Goal: Task Accomplishment & Management: Complete application form

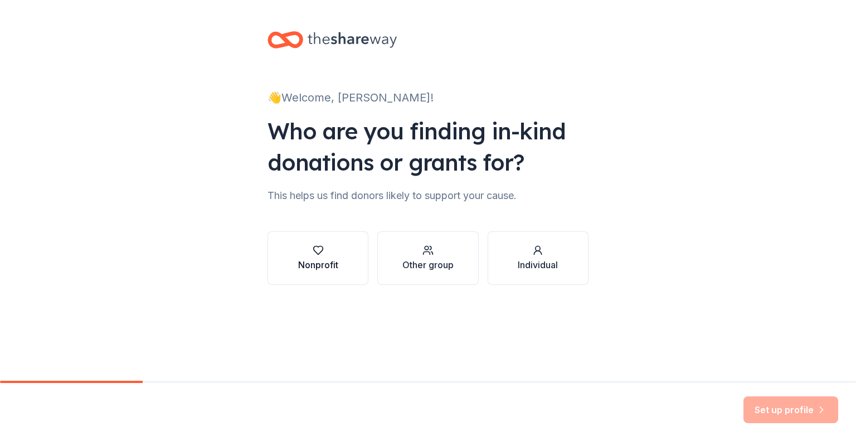
click at [351, 254] on button "Nonprofit" at bounding box center [318, 258] width 101 height 54
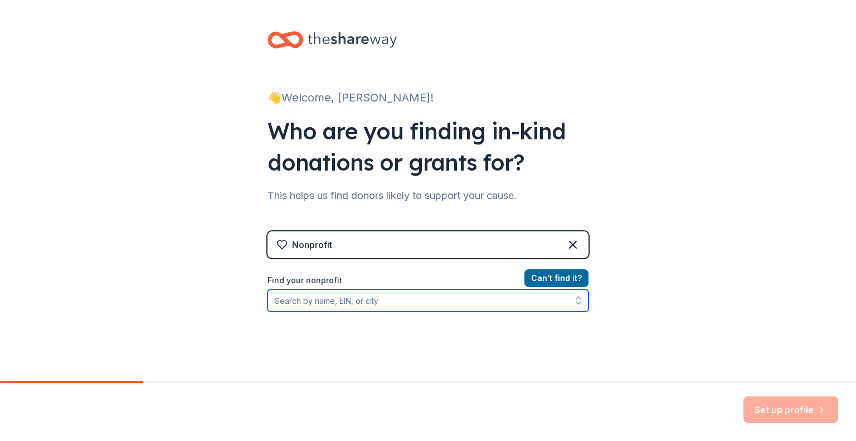
click at [386, 297] on input "Find your nonprofit" at bounding box center [428, 300] width 321 height 22
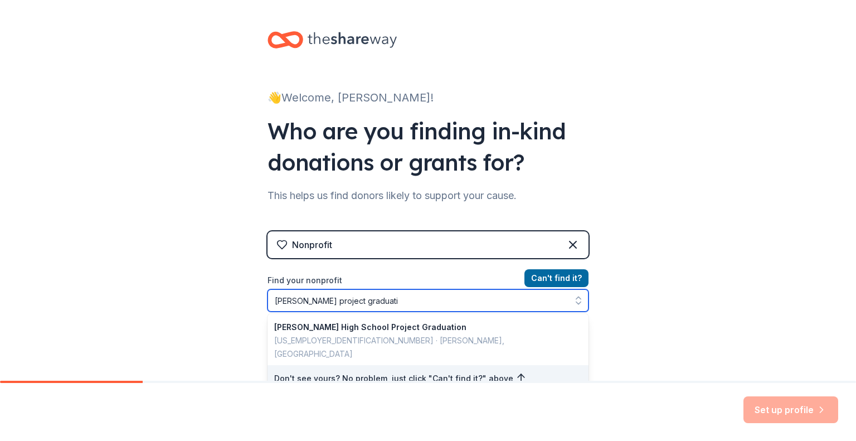
type input "sweeny project graduatio"
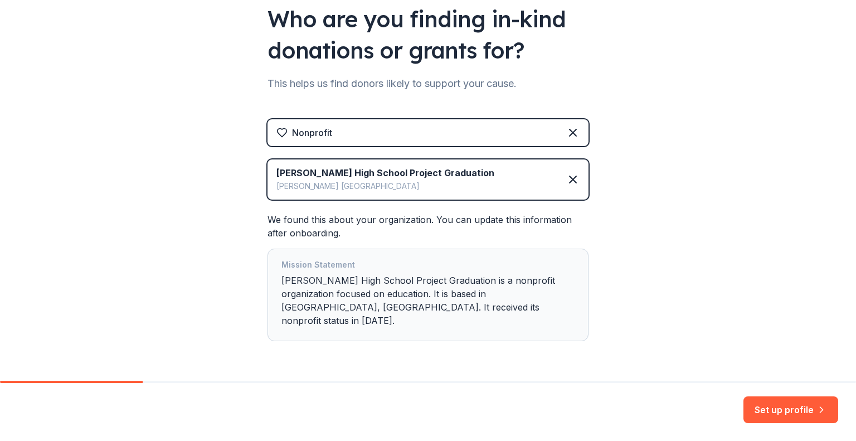
scroll to position [111, 0]
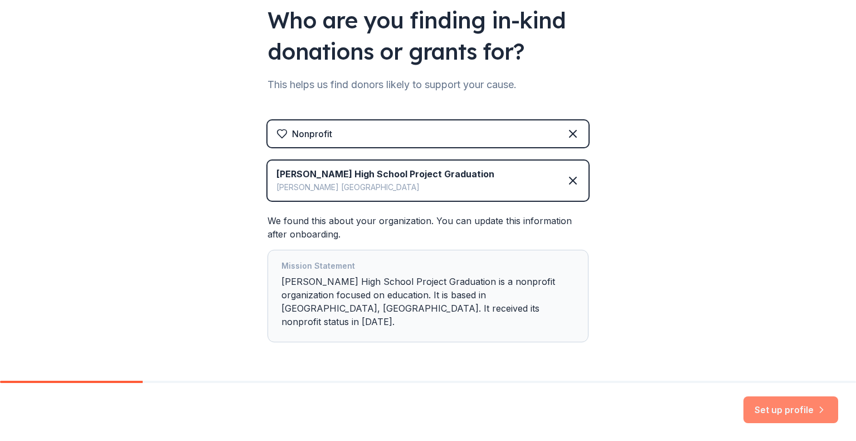
click at [800, 413] on button "Set up profile" at bounding box center [791, 409] width 95 height 27
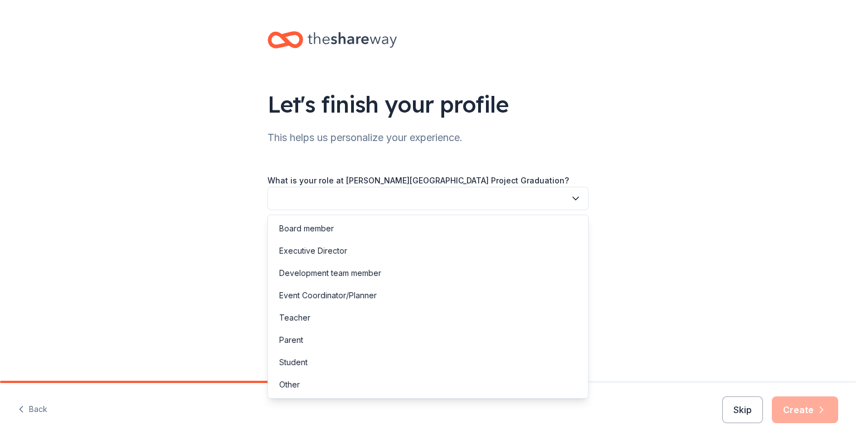
click at [575, 193] on icon "button" at bounding box center [575, 198] width 11 height 11
click at [546, 251] on div "Executive Director" at bounding box center [428, 251] width 316 height 22
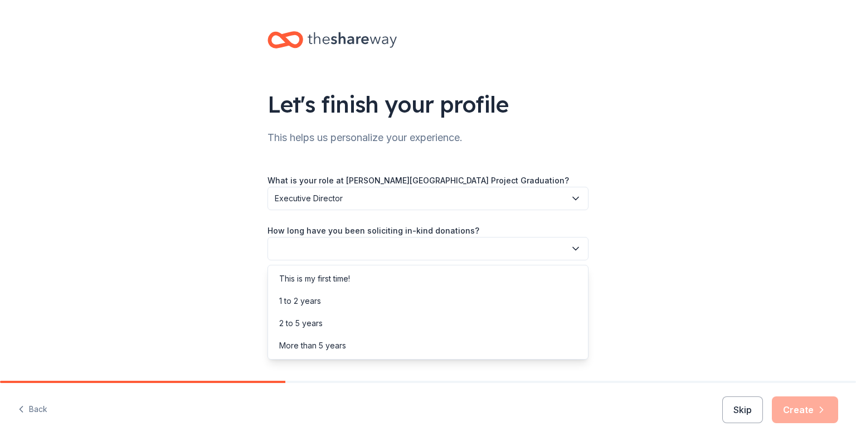
click at [573, 250] on icon "button" at bounding box center [575, 248] width 11 height 11
click at [551, 274] on div "This is my first time!" at bounding box center [428, 279] width 316 height 22
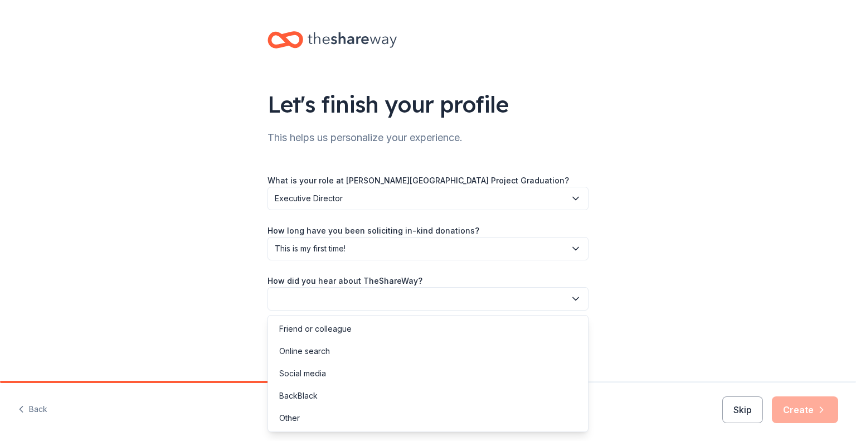
click at [575, 294] on icon "button" at bounding box center [575, 298] width 11 height 11
click at [537, 348] on div "Online search" at bounding box center [428, 351] width 316 height 22
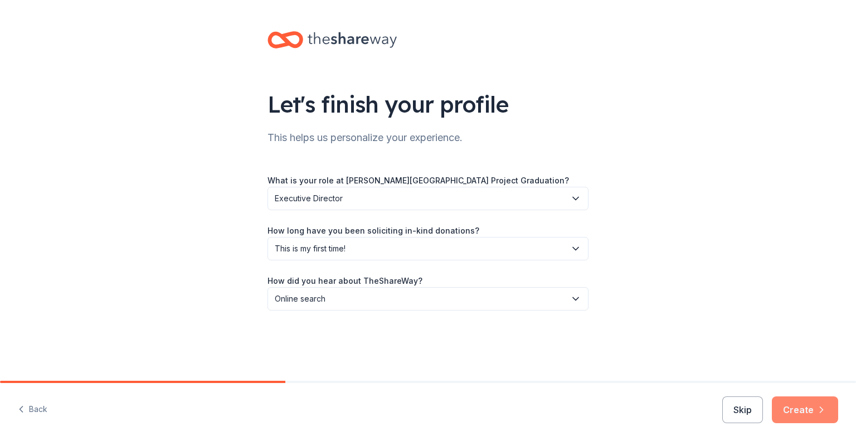
click at [820, 409] on icon "button" at bounding box center [821, 409] width 11 height 11
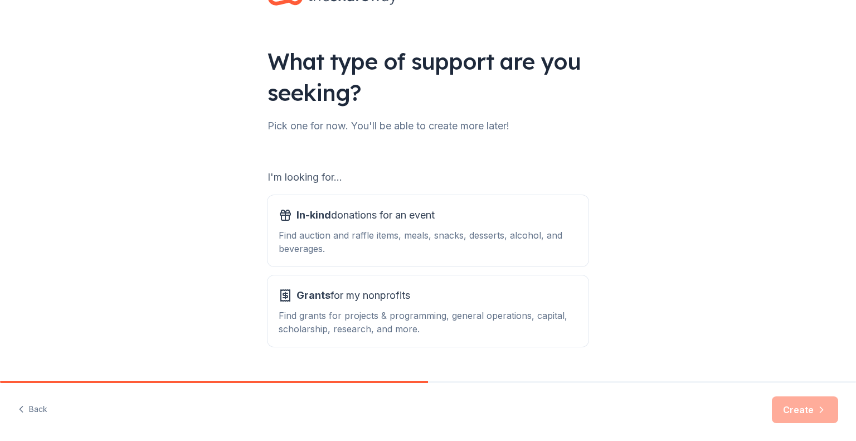
scroll to position [69, 0]
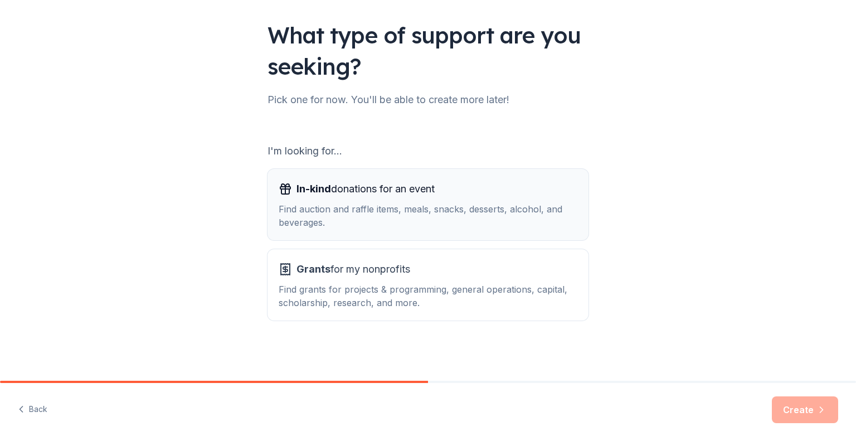
click at [522, 207] on div "Find auction and raffle items, meals, snacks, desserts, alcohol, and beverages." at bounding box center [428, 215] width 299 height 27
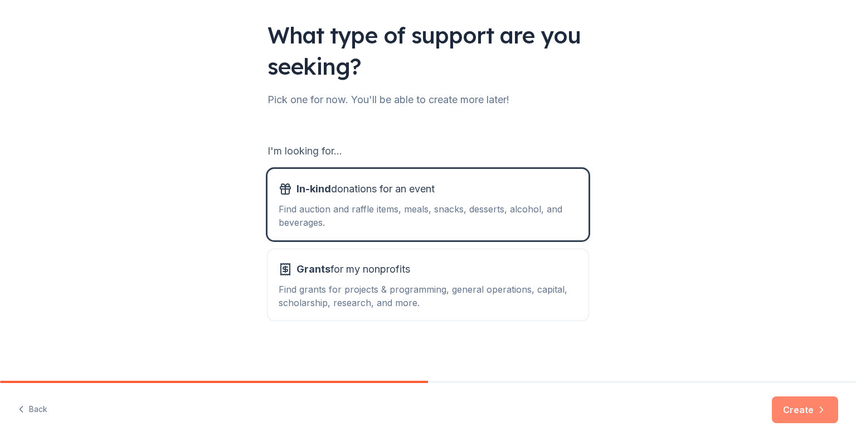
click at [795, 408] on button "Create" at bounding box center [805, 409] width 66 height 27
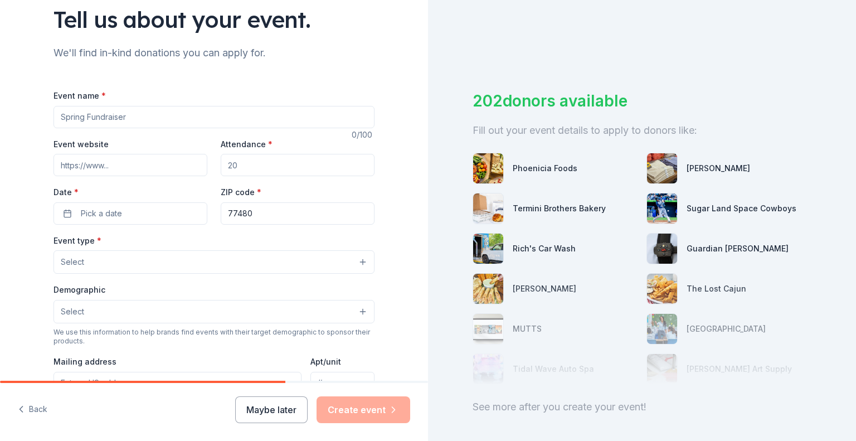
scroll to position [91, 0]
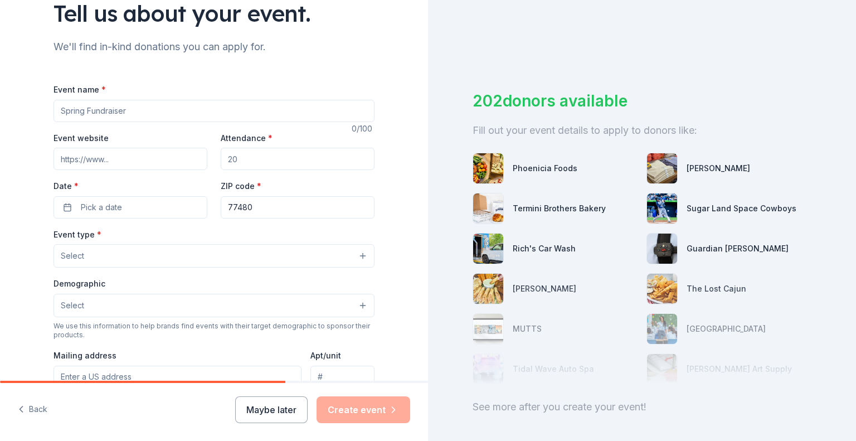
drag, startPoint x: 179, startPoint y: 106, endPoint x: 93, endPoint y: 106, distance: 85.8
click at [93, 106] on input "Event name *" at bounding box center [214, 111] width 321 height 22
type input "Fall Raffle"
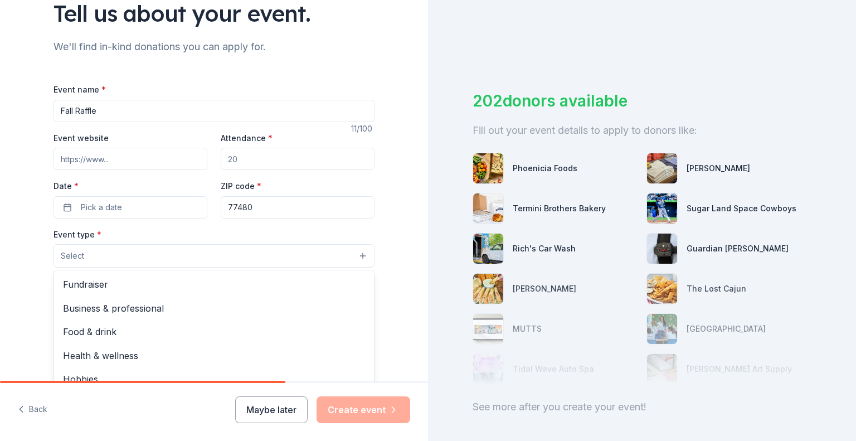
click at [360, 259] on button "Select" at bounding box center [214, 255] width 321 height 23
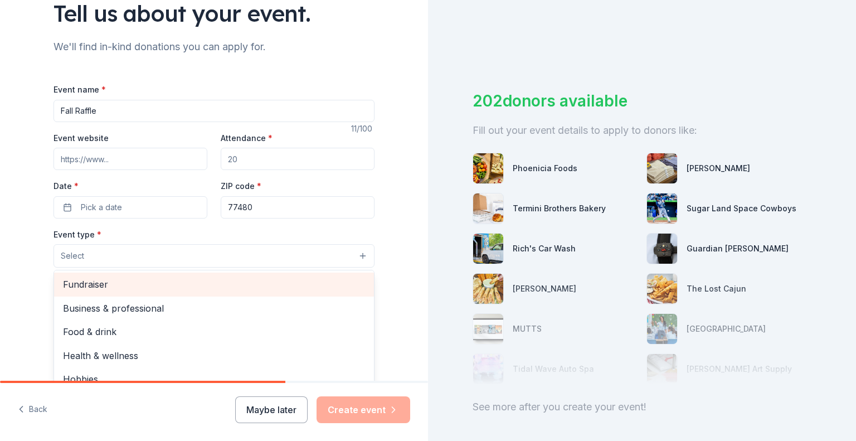
click at [322, 289] on span "Fundraiser" at bounding box center [214, 284] width 302 height 14
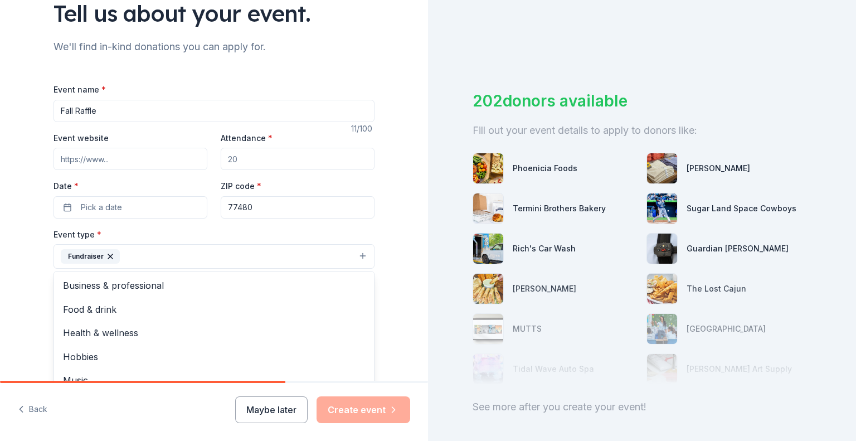
click at [169, 157] on div "Event name * Fall Raffle 11 /100 Event website Attendance * Date * Pick a date …" at bounding box center [214, 341] width 321 height 516
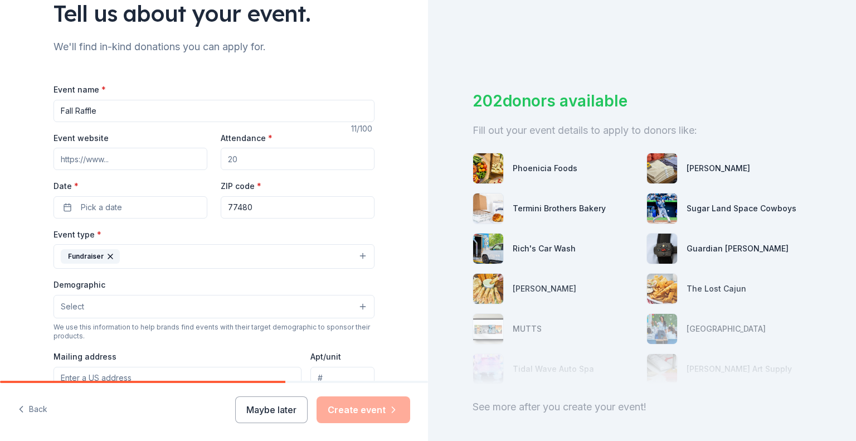
click at [171, 158] on input "Event website" at bounding box center [131, 159] width 154 height 22
click at [251, 161] on input "Attendance *" at bounding box center [298, 159] width 154 height 22
type input "5"
type input "2500"
click at [162, 210] on button "Pick a date" at bounding box center [131, 207] width 154 height 22
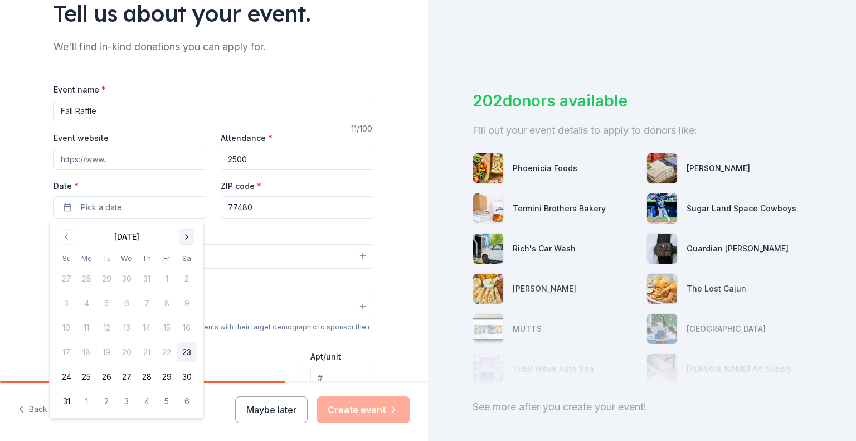
click at [180, 242] on button "Go to next month" at bounding box center [187, 237] width 16 height 16
click at [186, 236] on button "Go to next month" at bounding box center [187, 237] width 16 height 16
click at [167, 376] on button "31" at bounding box center [167, 377] width 20 height 20
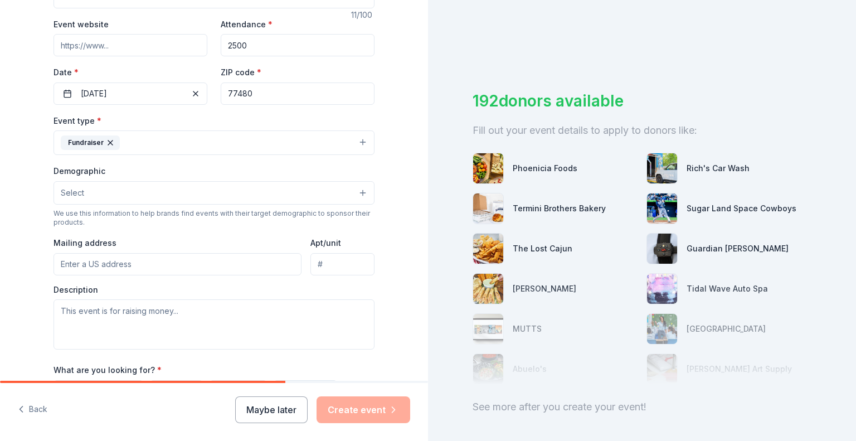
scroll to position [206, 0]
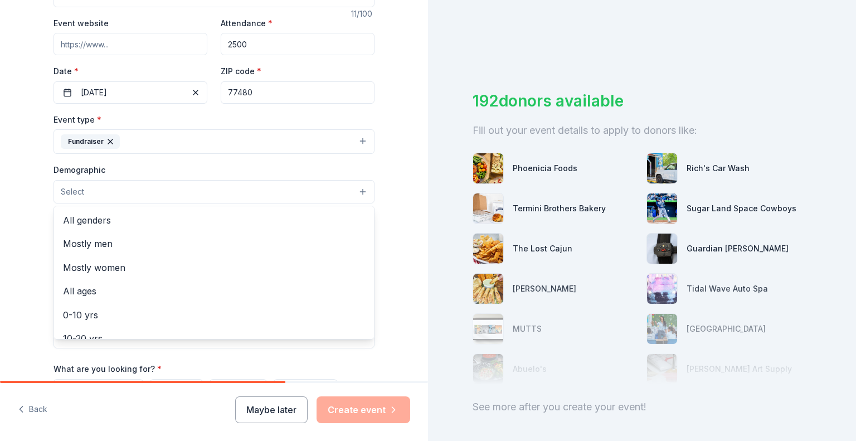
click at [357, 190] on button "Select" at bounding box center [214, 191] width 321 height 23
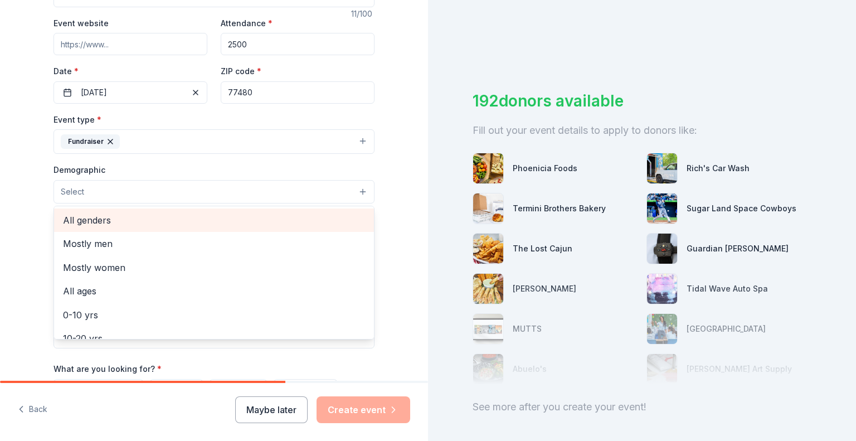
click at [334, 214] on span "All genders" at bounding box center [214, 220] width 302 height 14
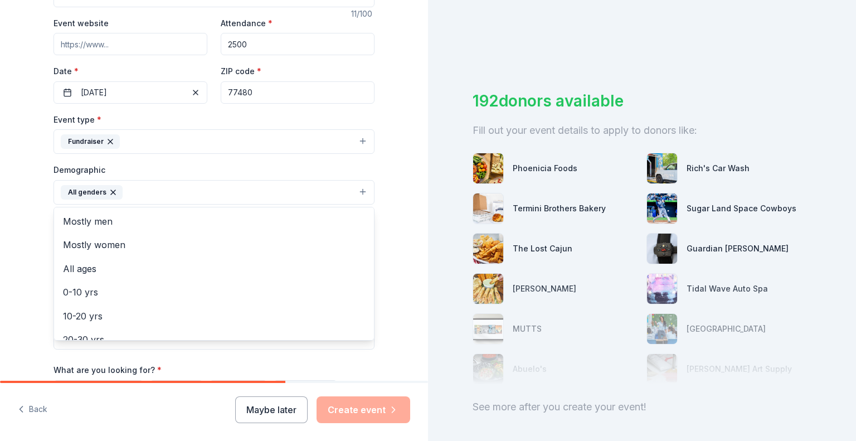
click at [405, 173] on div "Tell us about your event. We'll find in-kind donations you can apply for. Event…" at bounding box center [214, 166] width 428 height 744
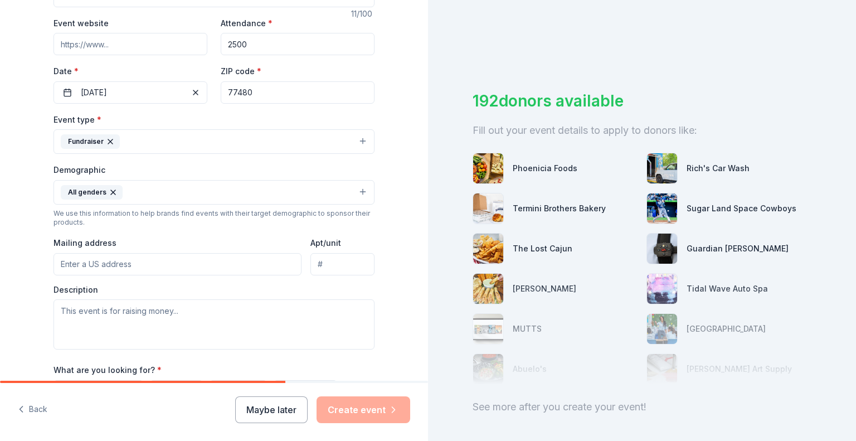
click at [278, 261] on input "Mailing address" at bounding box center [178, 264] width 248 height 22
type input "7029 CR 684"
click at [180, 314] on textarea at bounding box center [214, 324] width 321 height 50
click at [246, 312] on textarea at bounding box center [214, 324] width 321 height 50
paste textarea "We are proud to be part of this effort and would like to continue the trend of …"
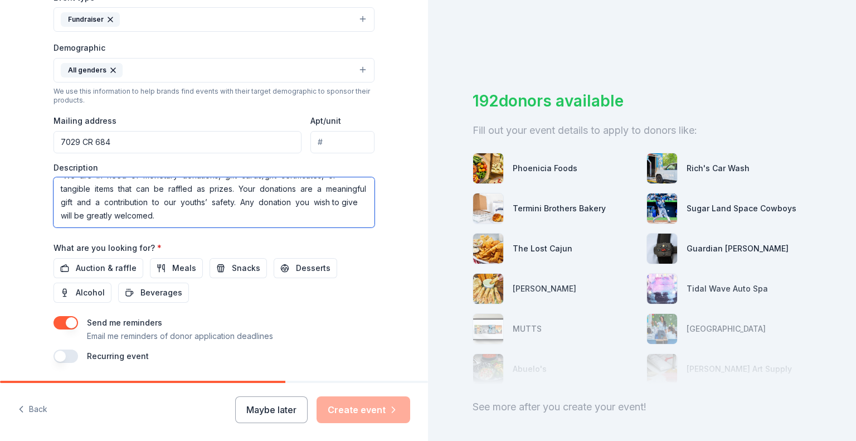
scroll to position [334, 0]
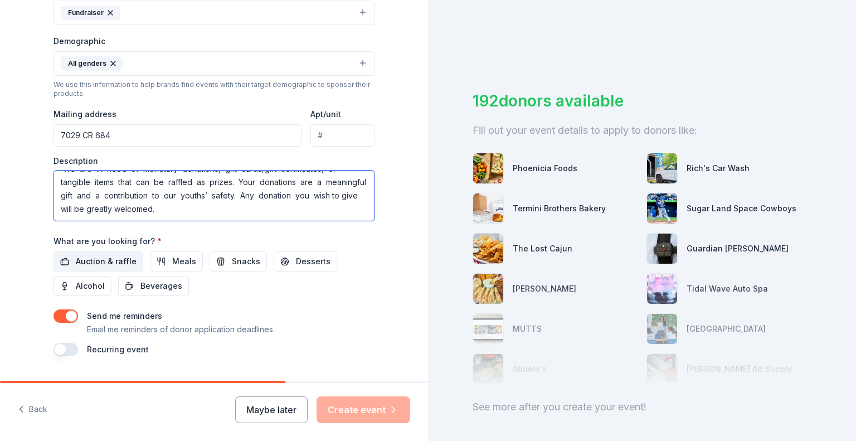
type textarea "We are proud to be part of this effort and would like to continue the trend of …"
click at [104, 261] on span "Auction & raffle" at bounding box center [106, 261] width 61 height 13
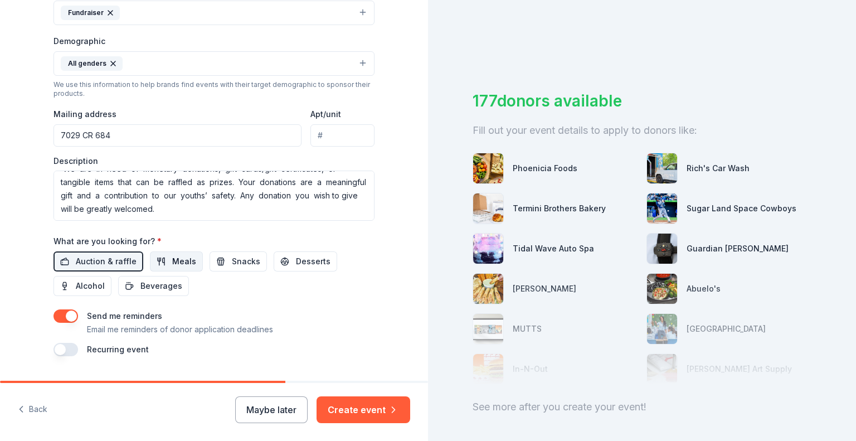
click at [179, 263] on span "Meals" at bounding box center [184, 261] width 24 height 13
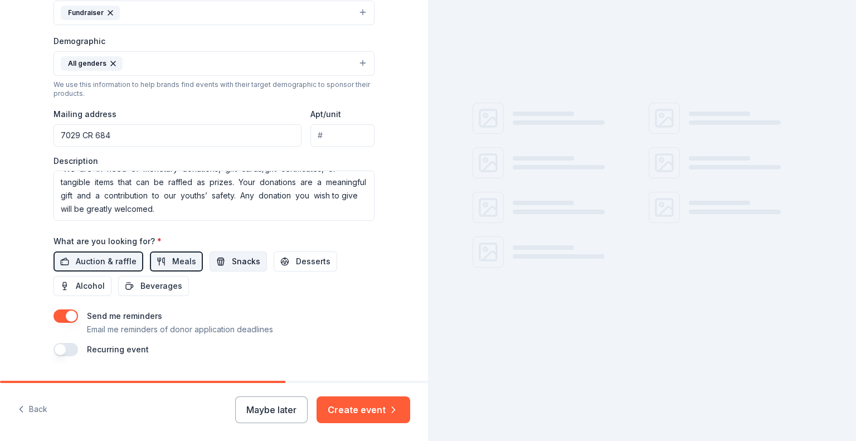
click at [216, 261] on button "Snacks" at bounding box center [238, 261] width 57 height 20
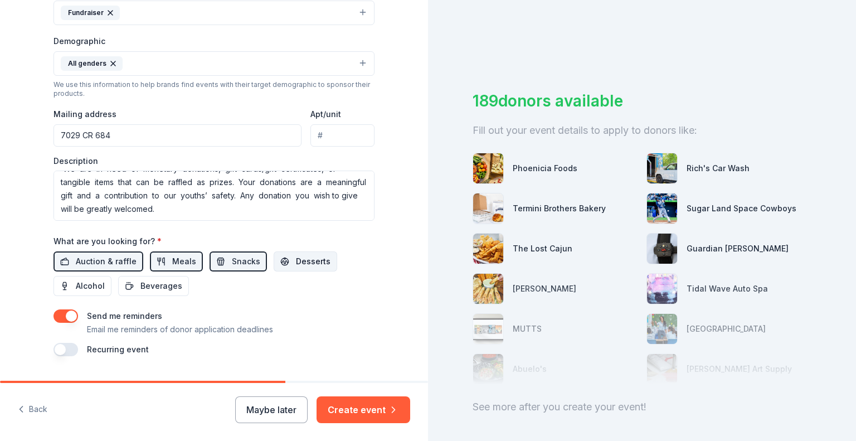
click at [296, 260] on span "Desserts" at bounding box center [313, 261] width 35 height 13
click at [180, 263] on span "Meals" at bounding box center [184, 261] width 24 height 13
click at [216, 259] on button "Snacks" at bounding box center [238, 261] width 57 height 20
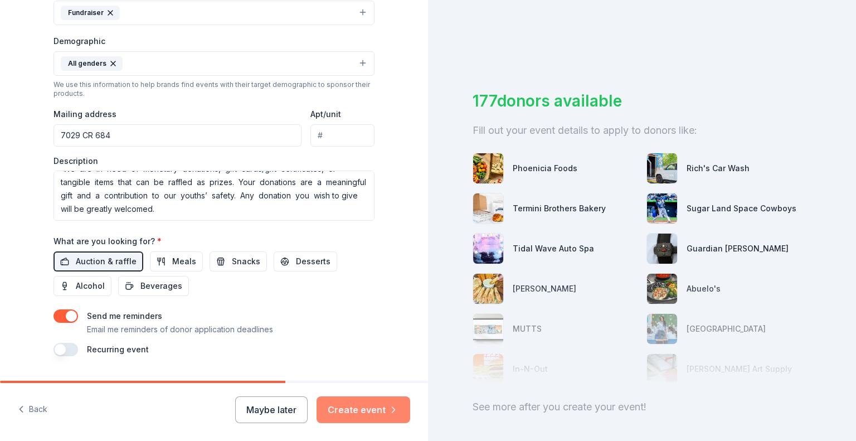
click at [351, 407] on button "Create event" at bounding box center [364, 409] width 94 height 27
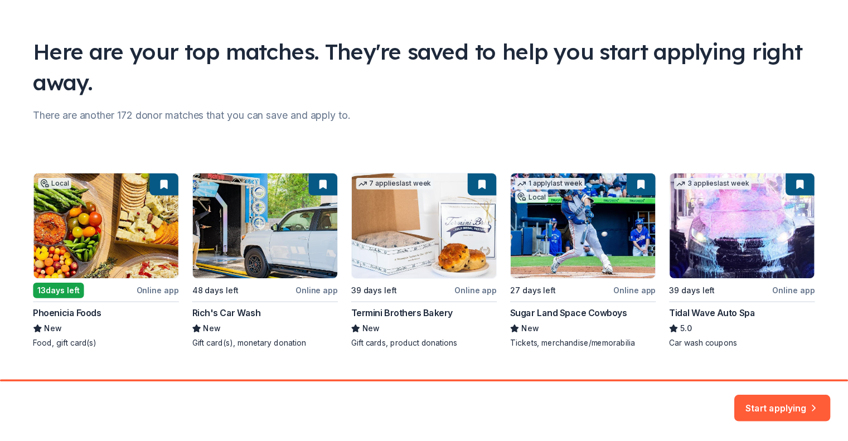
scroll to position [76, 0]
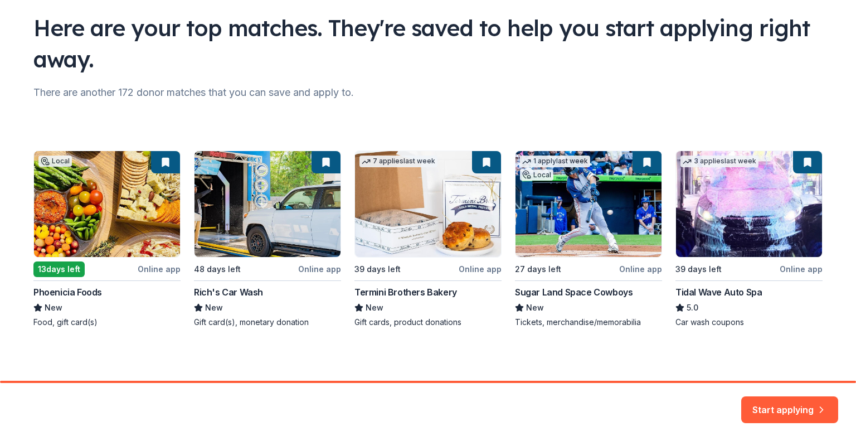
click at [646, 269] on div "Local 13 days left Online app Phoenicia Foods New Food, gift card(s) 48 days le…" at bounding box center [427, 239] width 789 height 177
click at [584, 193] on div "Local 13 days left Online app Phoenicia Foods New Food, gift card(s) 48 days le…" at bounding box center [427, 239] width 789 height 177
click at [555, 294] on div "Local 13 days left Online app Phoenicia Foods New Food, gift card(s) 48 days le…" at bounding box center [427, 239] width 789 height 177
click at [827, 399] on button "Start applying" at bounding box center [789, 403] width 97 height 27
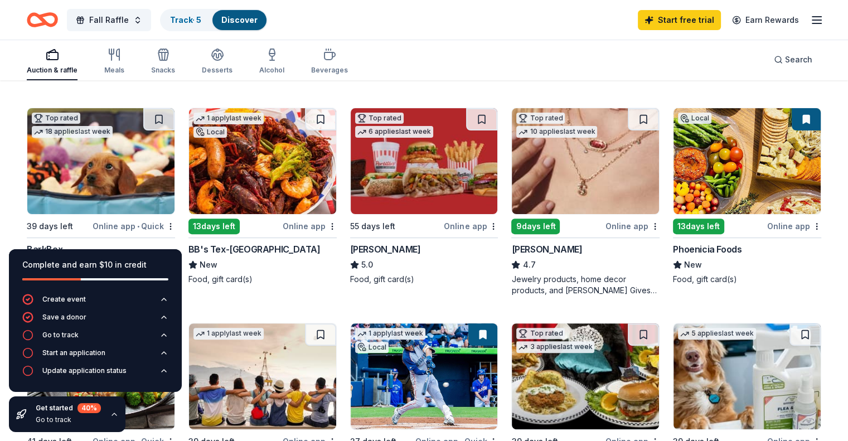
scroll to position [311, 0]
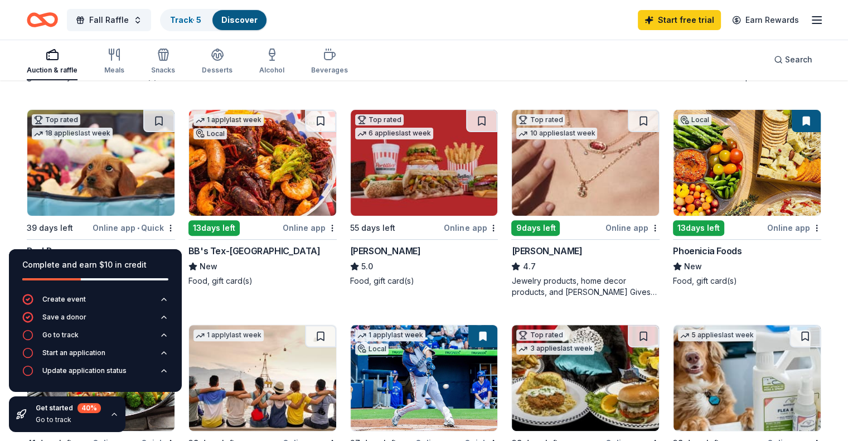
click at [624, 223] on div "Online app" at bounding box center [632, 228] width 54 height 14
click at [187, 258] on div "Complete and earn $10 in credit Create event Save a donor Go to track Start an …" at bounding box center [95, 340] width 191 height 201
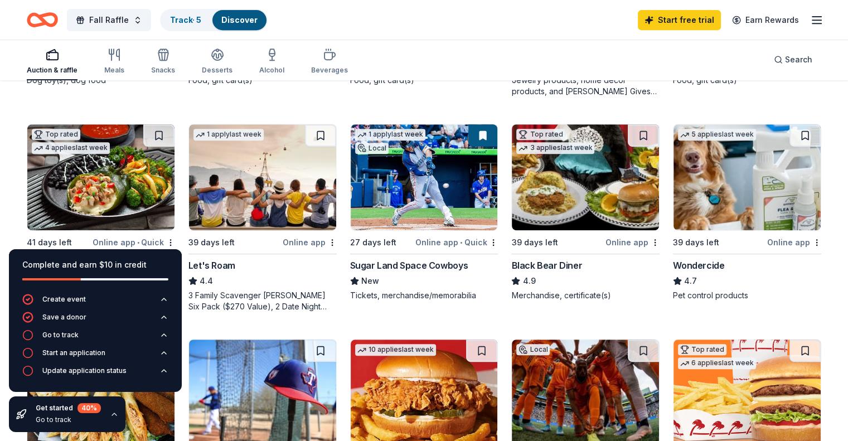
scroll to position [511, 0]
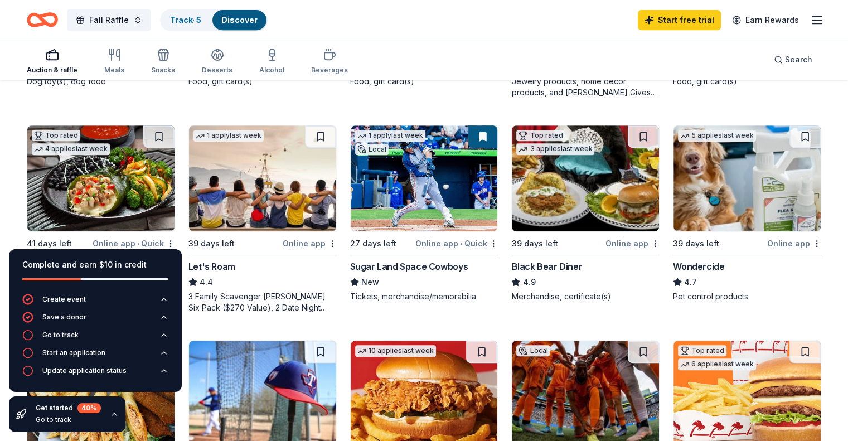
click at [438, 144] on img at bounding box center [424, 178] width 147 height 106
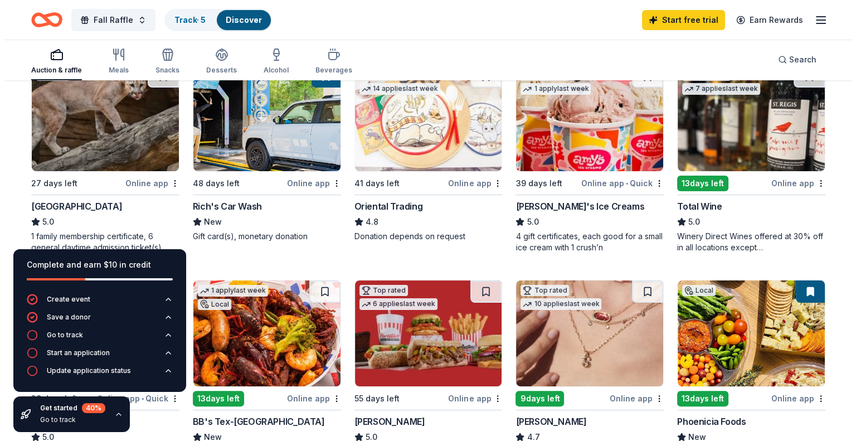
scroll to position [158, 0]
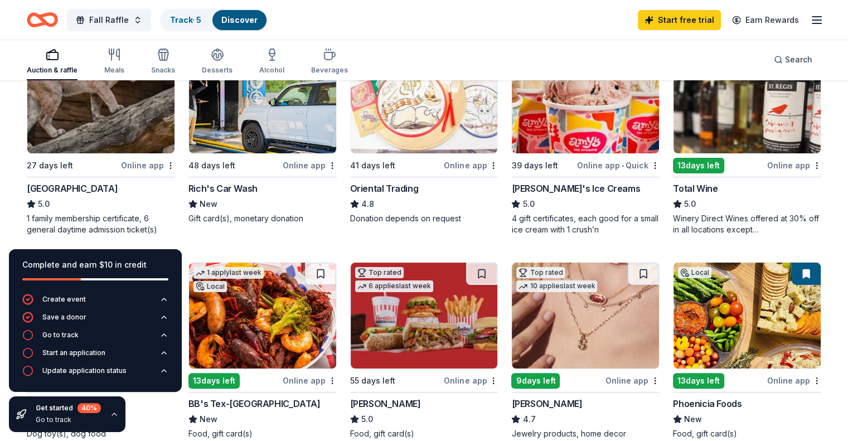
click at [118, 132] on img at bounding box center [100, 100] width 147 height 106
click at [129, 21] on span "Fall Raffle" at bounding box center [109, 19] width 40 height 13
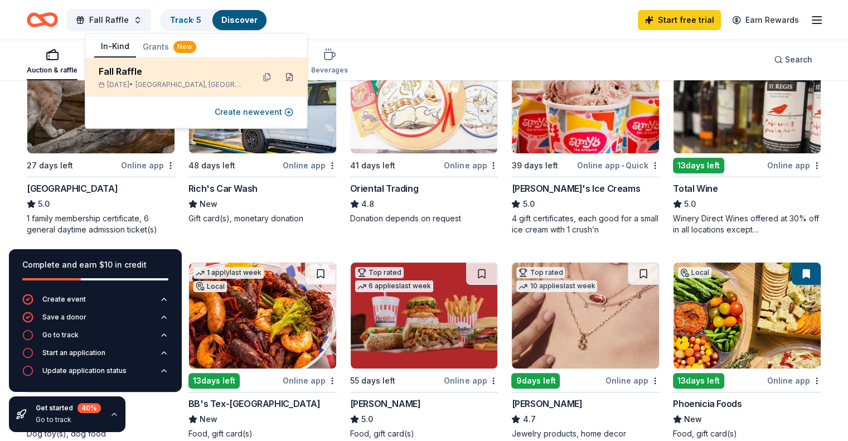
click at [290, 80] on button at bounding box center [289, 77] width 18 height 18
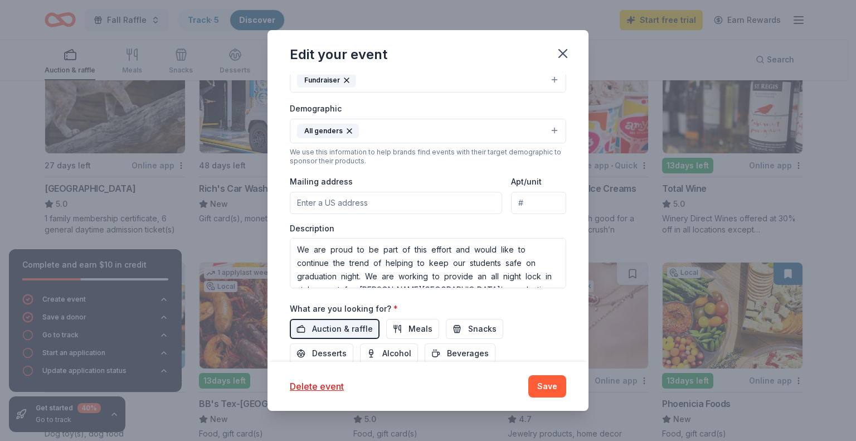
scroll to position [243, 0]
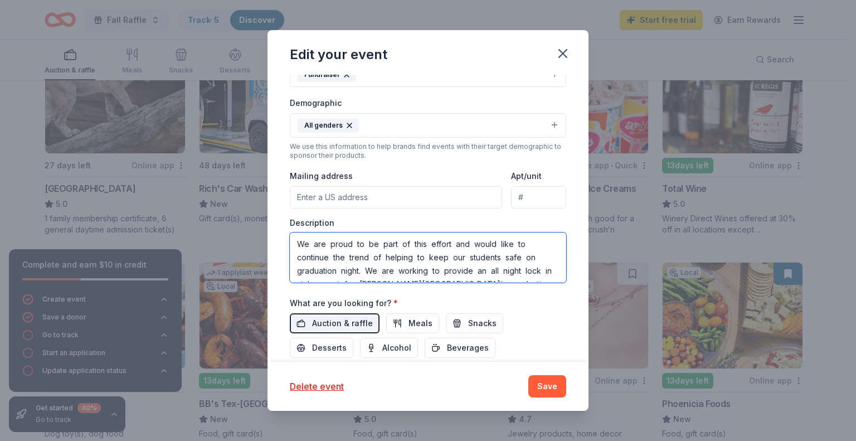
click at [298, 242] on textarea "We are proud to be part of this effort and would like to continue the trend of …" at bounding box center [428, 257] width 276 height 50
drag, startPoint x: 296, startPoint y: 242, endPoint x: 553, endPoint y: 297, distance: 262.6
click at [553, 297] on div "Event name * Fall Raffle 11 /100 Event website Attendance * 2500 Date * 10/31/2…" at bounding box center [428, 159] width 276 height 517
paste textarea "Project Graduation was first organized in Maine 1980 as a response to alcohol r…"
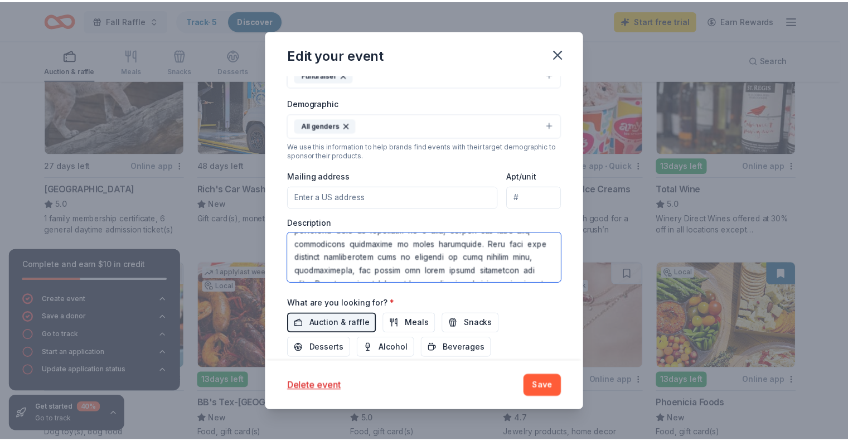
scroll to position [0, 0]
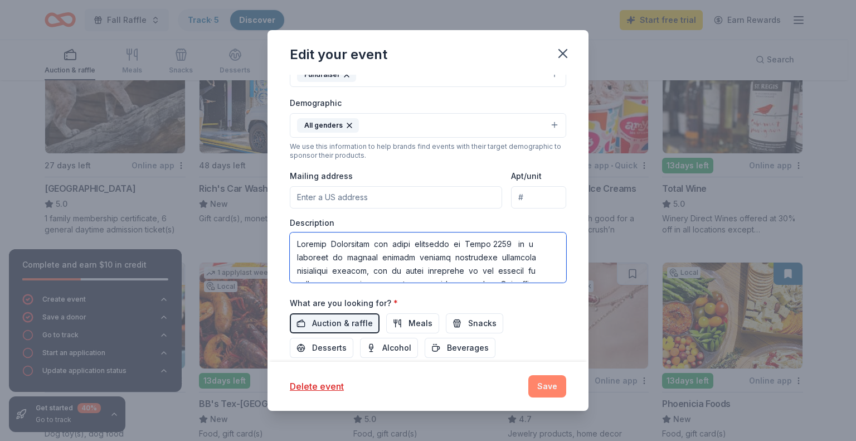
type textarea "Project Graduation was first organized in Maine 1980 as a response to alcohol r…"
click at [556, 386] on button "Save" at bounding box center [547, 386] width 38 height 22
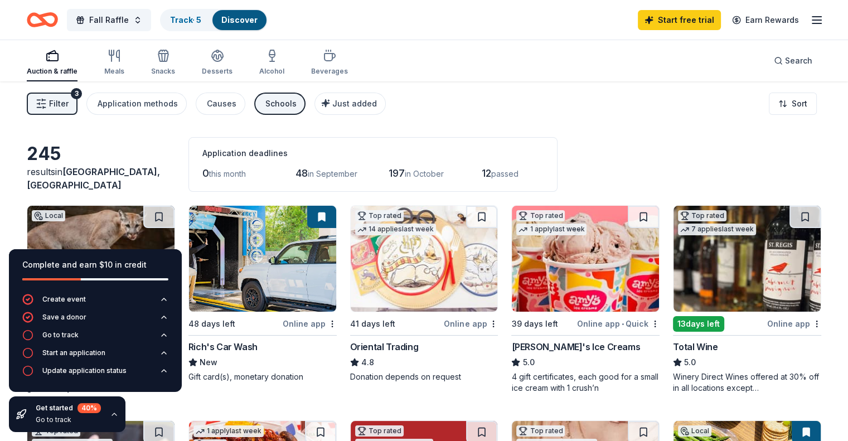
click at [138, 231] on img at bounding box center [100, 259] width 147 height 106
click at [145, 22] on button "Fall Raffle" at bounding box center [109, 20] width 84 height 22
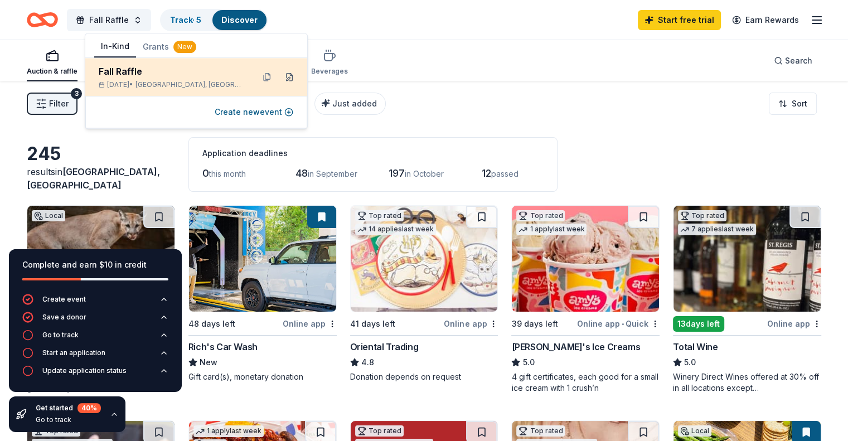
click at [291, 76] on button at bounding box center [289, 77] width 18 height 18
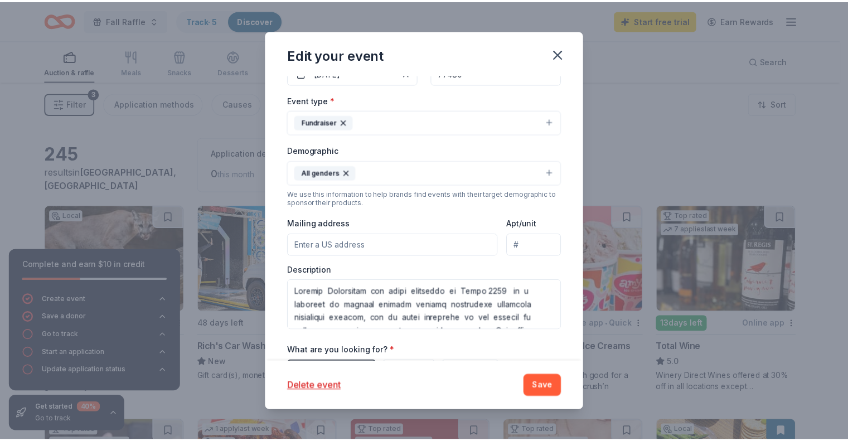
scroll to position [202, 0]
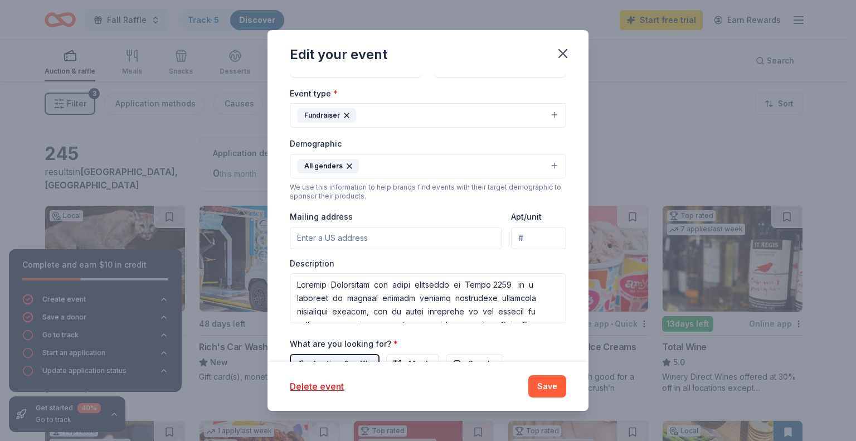
click at [425, 241] on input "Mailing address" at bounding box center [396, 238] width 212 height 22
type input "7029 County Road 684, Sweeny, TX, 77480"
click at [558, 391] on button "Save" at bounding box center [547, 386] width 38 height 22
click at [558, 391] on div "Delete event Save" at bounding box center [428, 386] width 276 height 22
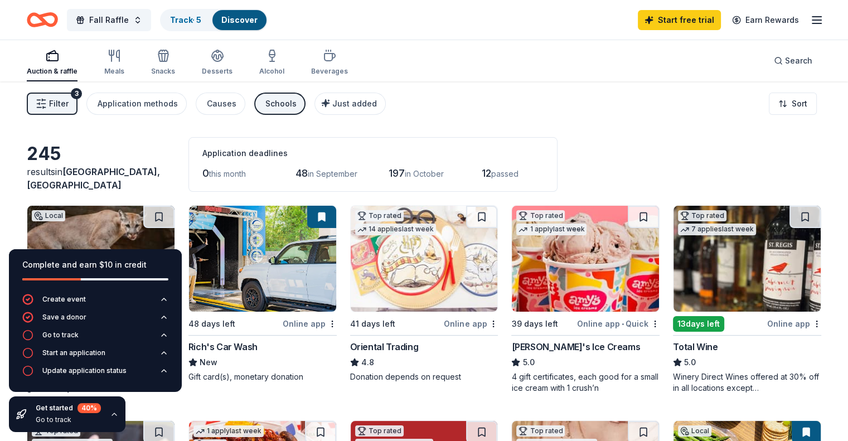
click at [278, 247] on img at bounding box center [262, 259] width 147 height 106
click at [468, 323] on div "Online app" at bounding box center [471, 324] width 54 height 14
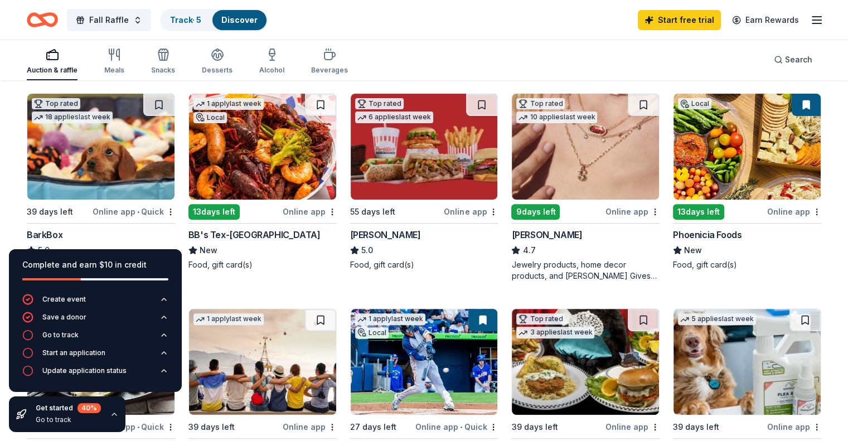
scroll to position [330, 0]
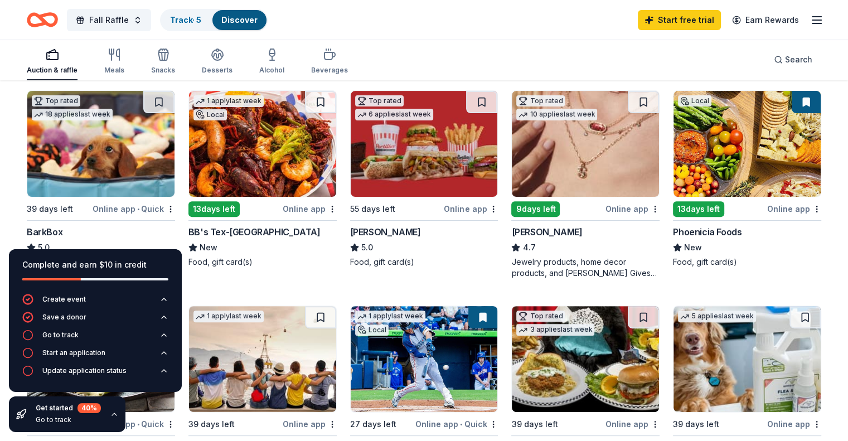
click at [154, 139] on img at bounding box center [100, 144] width 147 height 106
click at [319, 203] on div "Online app" at bounding box center [310, 209] width 54 height 14
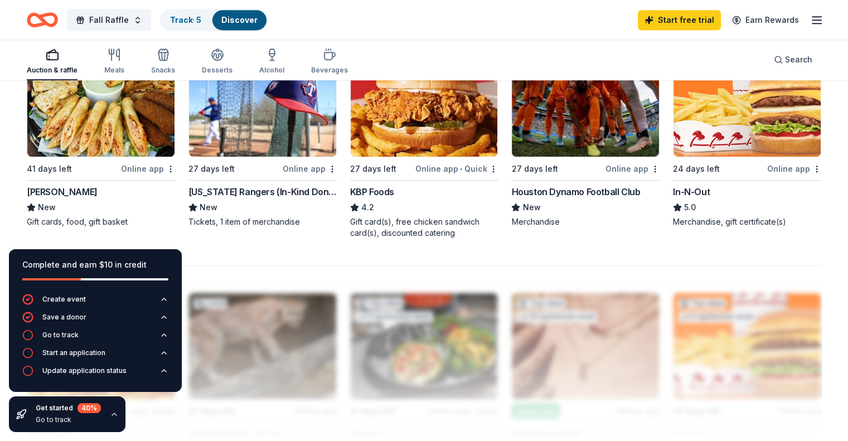
scroll to position [804, 0]
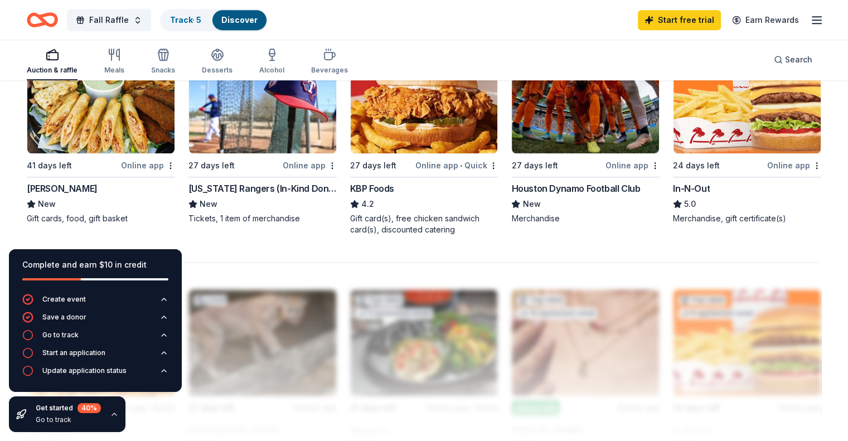
click at [158, 161] on div "Online app" at bounding box center [148, 165] width 54 height 14
click at [408, 111] on img at bounding box center [424, 100] width 147 height 106
click at [555, 120] on img at bounding box center [585, 100] width 147 height 106
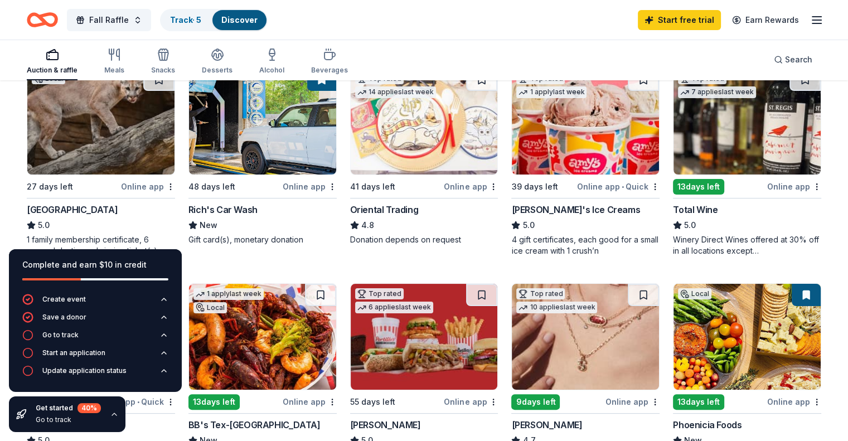
scroll to position [0, 0]
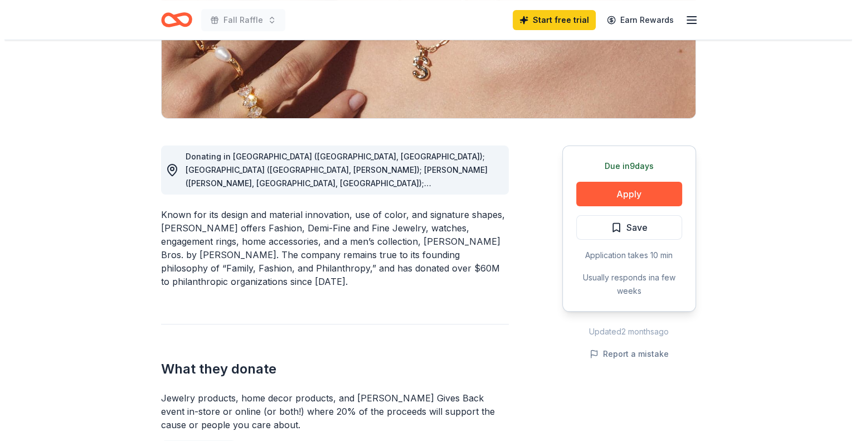
scroll to position [222, 0]
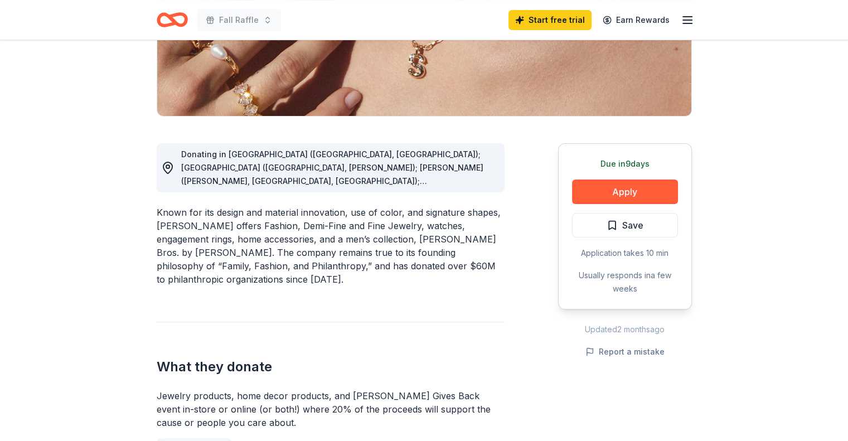
click at [434, 166] on span "Donating in AL (Birmingham, Huntsville); AR (Little Rock, Rogers); AZ (Chandler…" at bounding box center [332, 294] width 302 height 290
click at [620, 187] on button "Apply" at bounding box center [625, 191] width 106 height 25
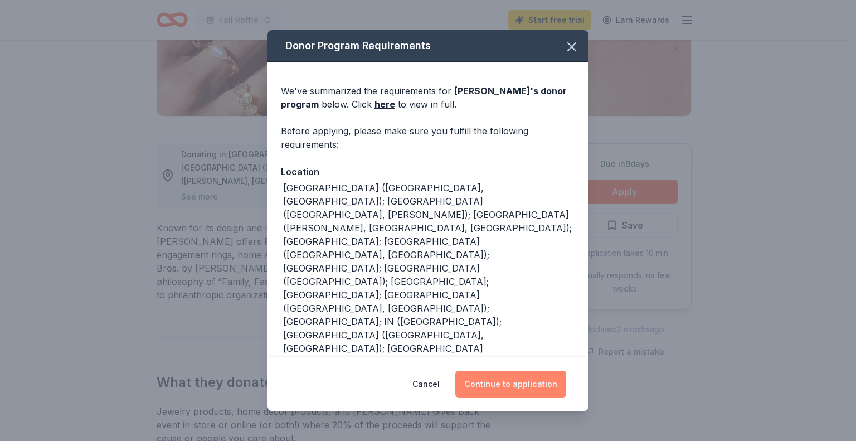
click at [504, 375] on button "Continue to application" at bounding box center [510, 384] width 111 height 27
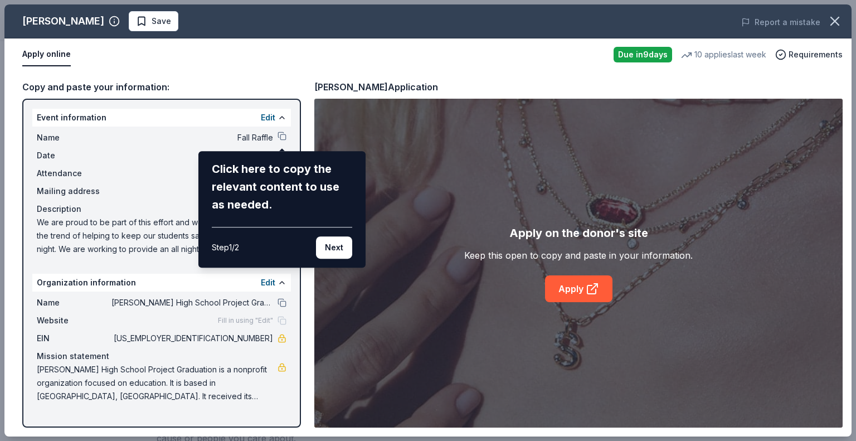
click at [317, 186] on div "Click here to copy the relevant content to use as needed." at bounding box center [282, 187] width 140 height 54
click at [330, 243] on button "Next" at bounding box center [334, 247] width 36 height 22
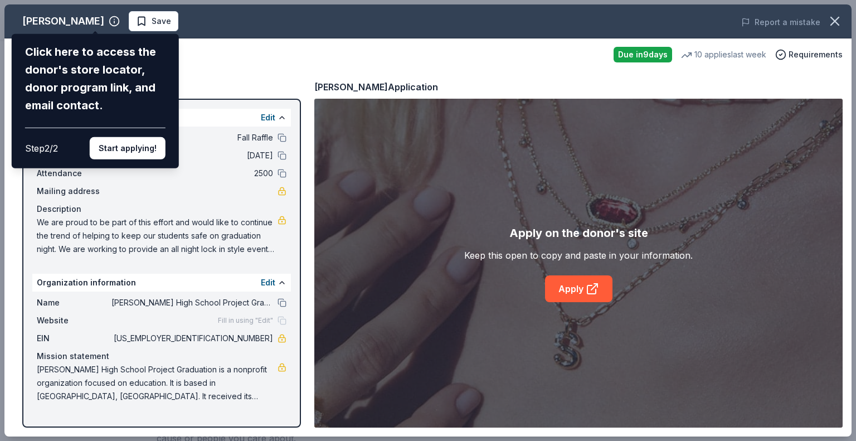
click at [104, 105] on div "Click here to access the donor's store locator, donor program link, and email c…" at bounding box center [95, 78] width 140 height 71
click at [123, 144] on button "Start applying!" at bounding box center [128, 148] width 76 height 22
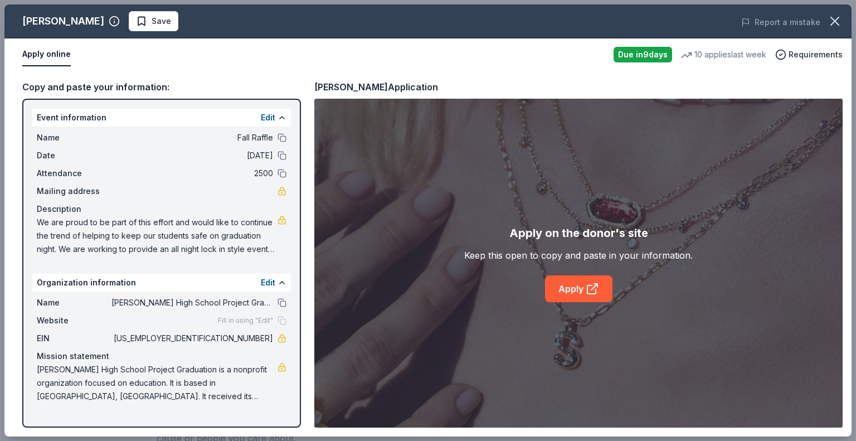
click at [259, 241] on span "We are proud to be part of this effort and would like to continue the trend of …" at bounding box center [157, 236] width 241 height 40
click at [259, 234] on span "We are proud to be part of this effort and would like to continue the trend of …" at bounding box center [157, 236] width 241 height 40
click at [567, 289] on link "Apply" at bounding box center [578, 288] width 67 height 27
click at [580, 287] on link "Apply" at bounding box center [578, 288] width 67 height 27
click at [572, 287] on link "Apply" at bounding box center [578, 288] width 67 height 27
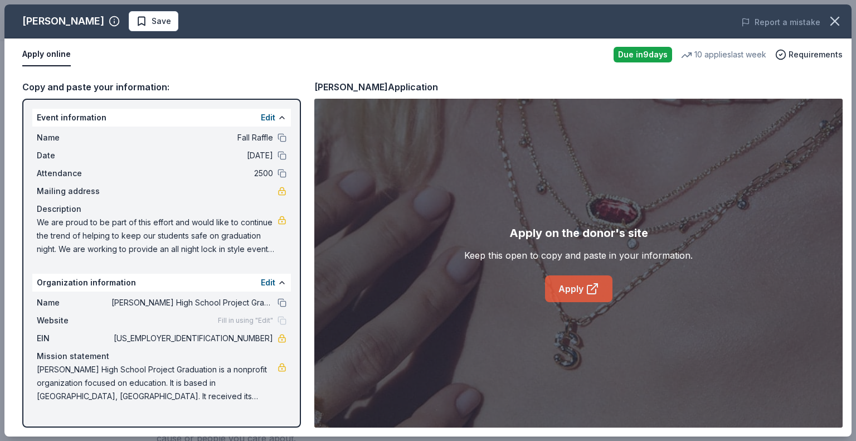
click at [589, 288] on icon at bounding box center [592, 288] width 13 height 13
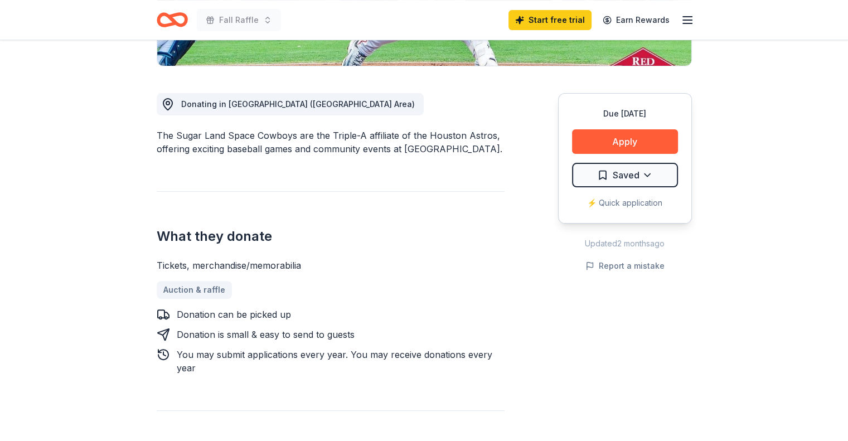
scroll to position [281, 0]
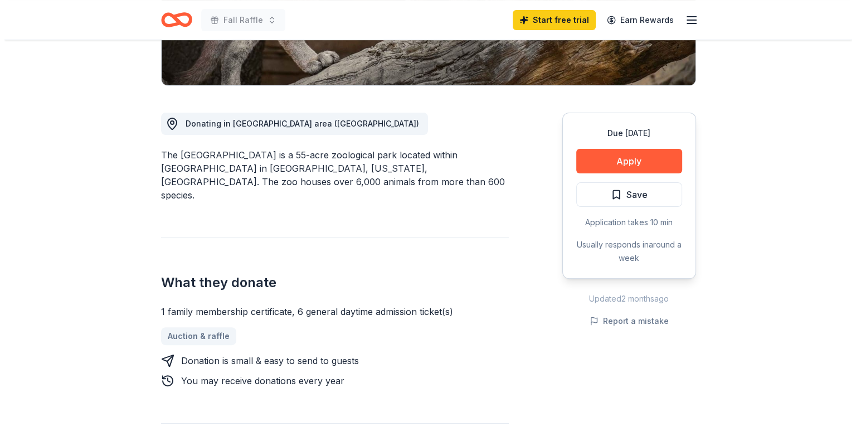
scroll to position [266, 0]
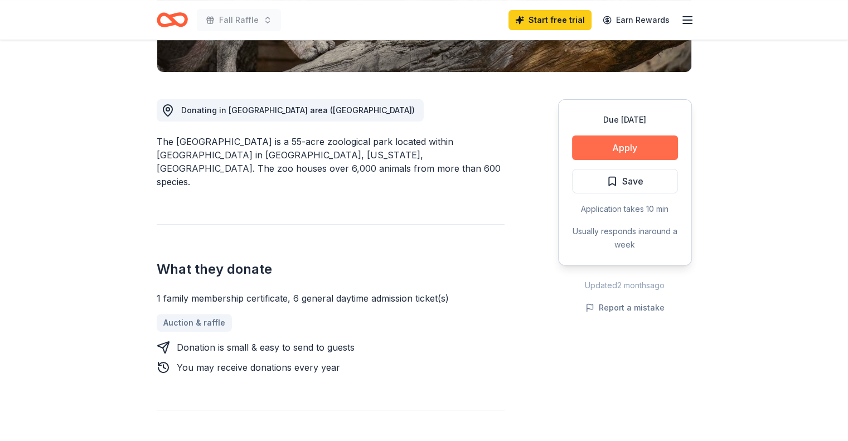
click at [657, 143] on button "Apply" at bounding box center [625, 147] width 106 height 25
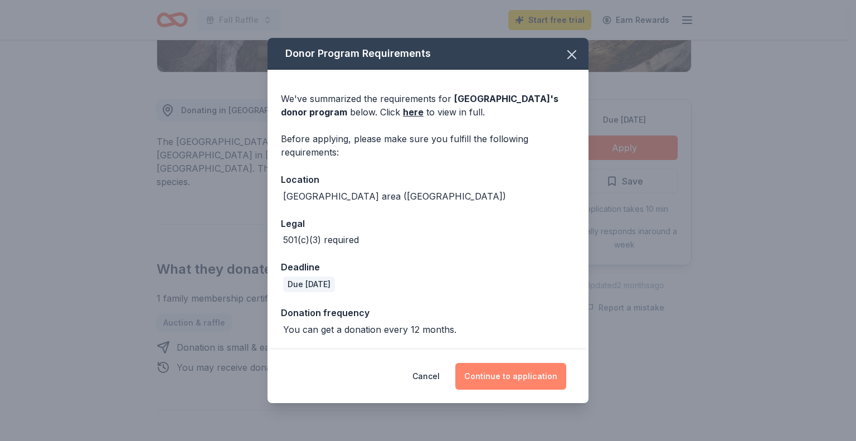
click at [520, 375] on button "Continue to application" at bounding box center [510, 376] width 111 height 27
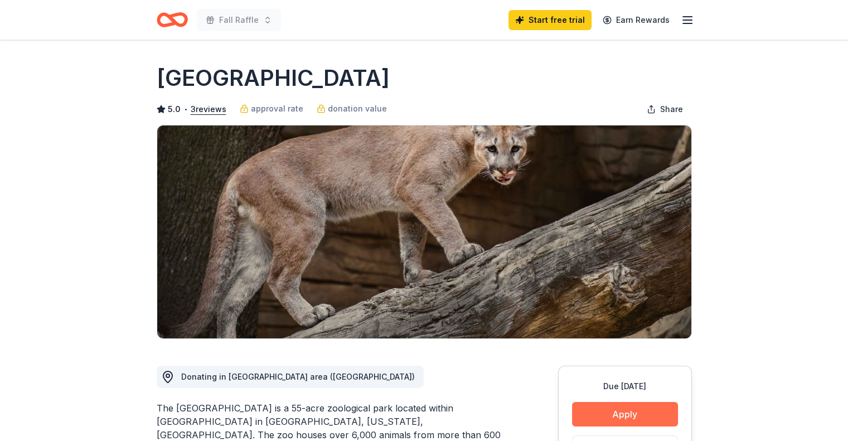
click at [619, 409] on button "Apply" at bounding box center [625, 414] width 106 height 25
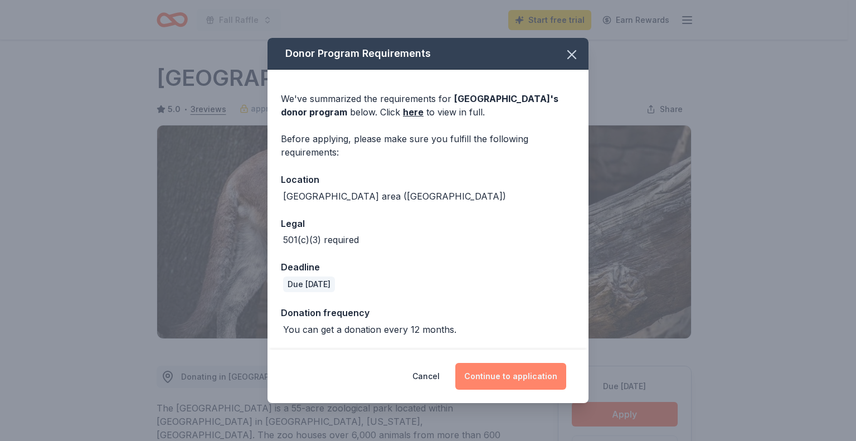
click at [513, 381] on button "Continue to application" at bounding box center [510, 376] width 111 height 27
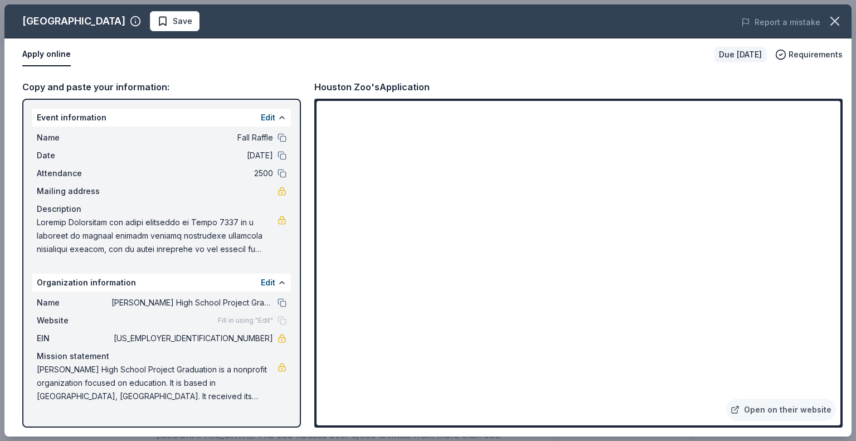
click at [163, 84] on div "Copy and paste your information:" at bounding box center [161, 87] width 279 height 14
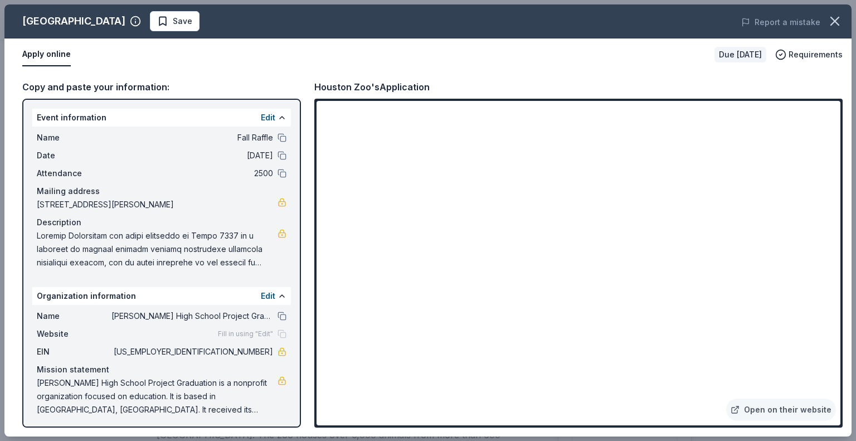
click at [197, 250] on span at bounding box center [157, 249] width 241 height 40
click at [758, 413] on link "Open on their website" at bounding box center [781, 410] width 110 height 22
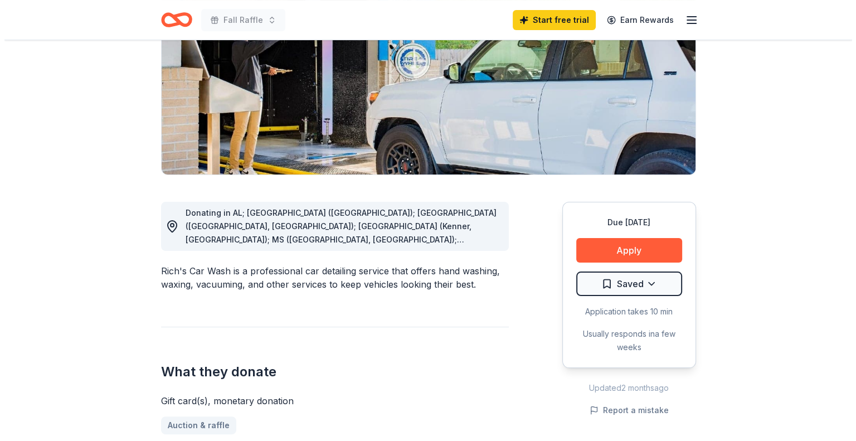
scroll to position [162, 0]
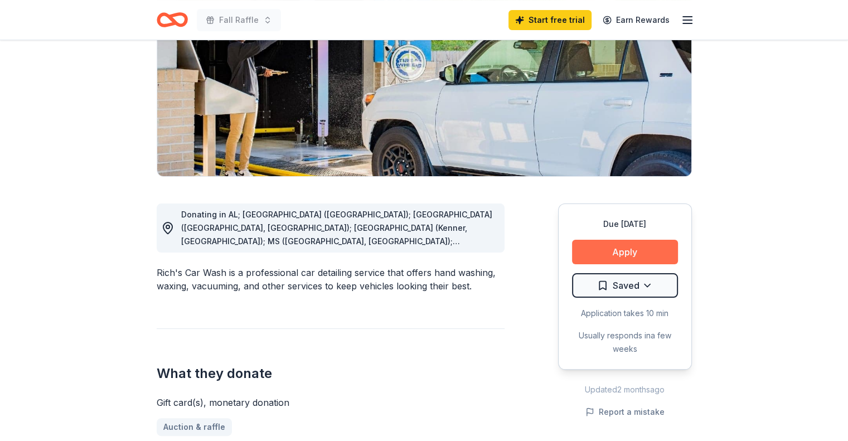
click at [617, 250] on button "Apply" at bounding box center [625, 252] width 106 height 25
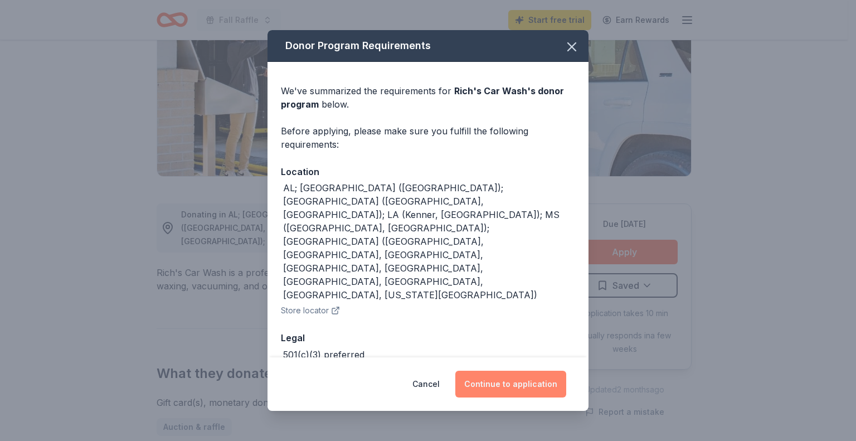
click at [502, 372] on button "Continue to application" at bounding box center [510, 384] width 111 height 27
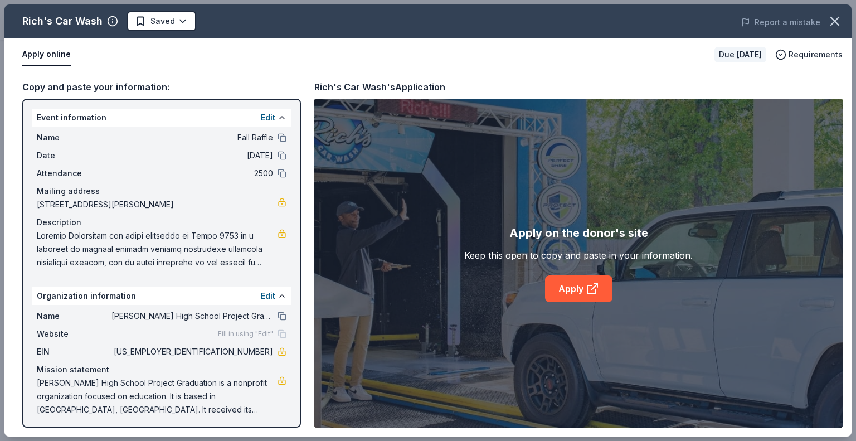
click at [214, 173] on span "2500" at bounding box center [192, 173] width 162 height 13
click at [211, 235] on span at bounding box center [157, 249] width 241 height 40
click at [572, 292] on link "Apply" at bounding box center [578, 288] width 67 height 27
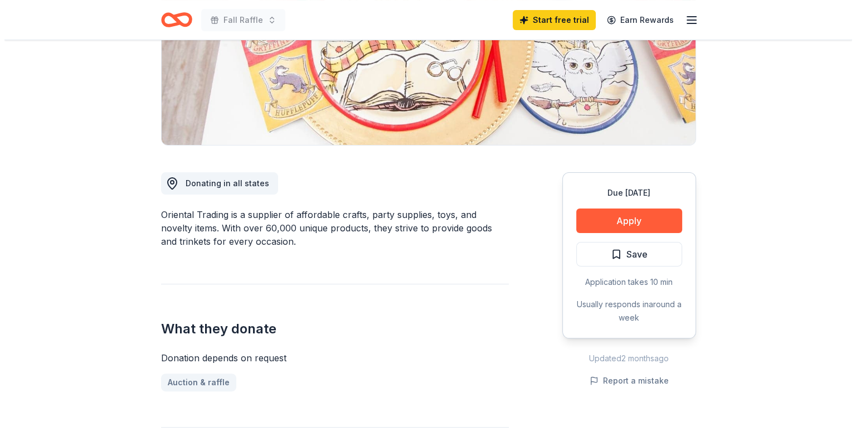
scroll to position [196, 0]
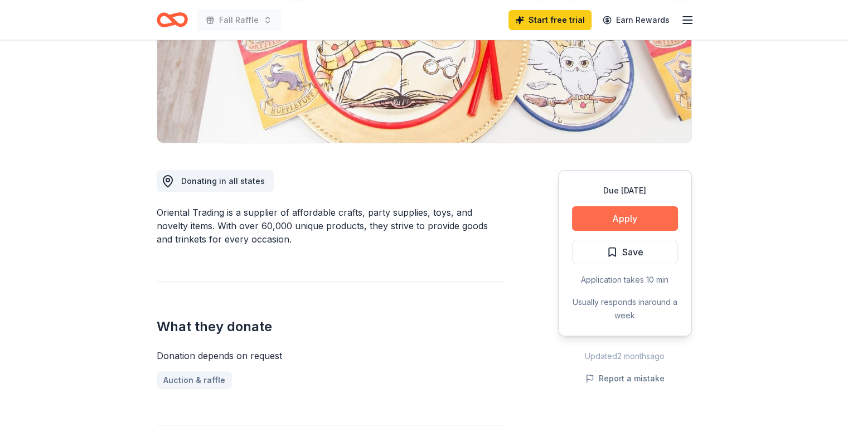
click at [610, 212] on button "Apply" at bounding box center [625, 218] width 106 height 25
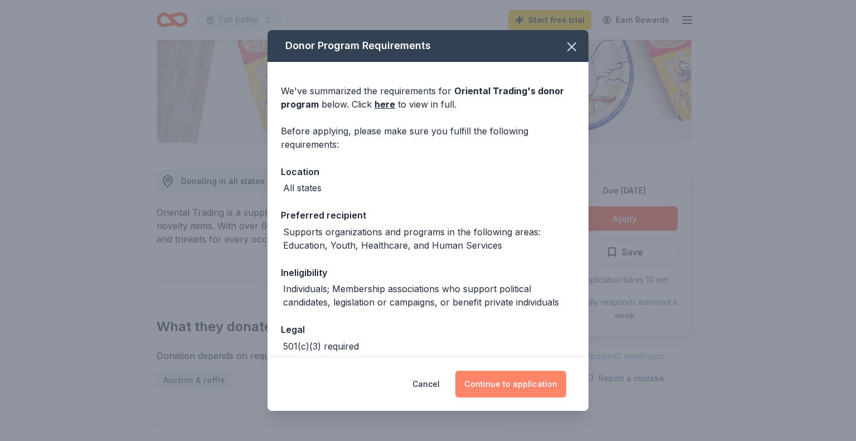
click at [507, 376] on button "Continue to application" at bounding box center [510, 384] width 111 height 27
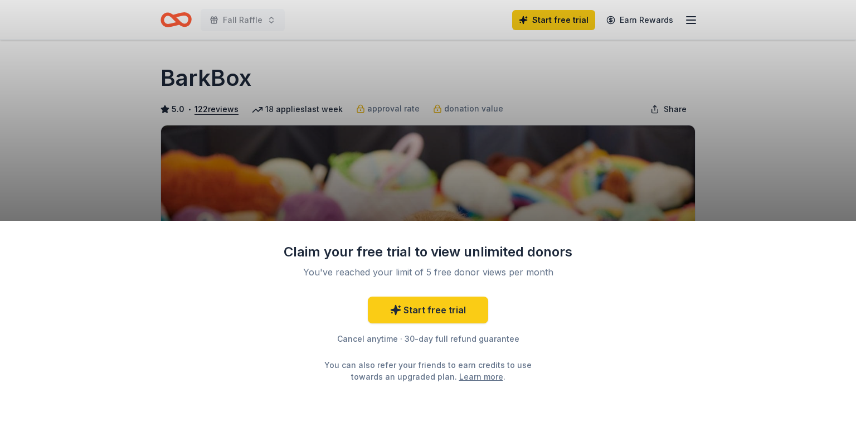
click at [628, 198] on div "Claim your free trial to view unlimited donors You've reached your limit of 5 f…" at bounding box center [428, 220] width 856 height 441
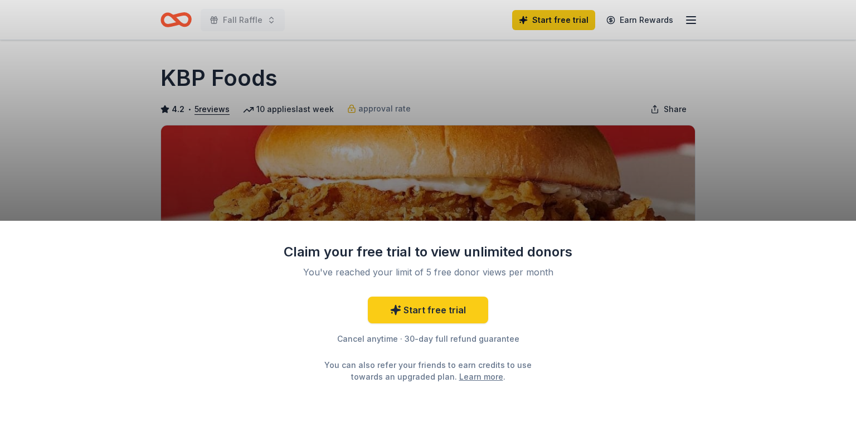
drag, startPoint x: 851, startPoint y: 26, endPoint x: 854, endPoint y: 70, distance: 43.6
click at [847, 70] on div "Claim your free trial to view unlimited donors You've reached your limit of 5 f…" at bounding box center [428, 220] width 856 height 441
